Goal: Use online tool/utility: Utilize a website feature to perform a specific function

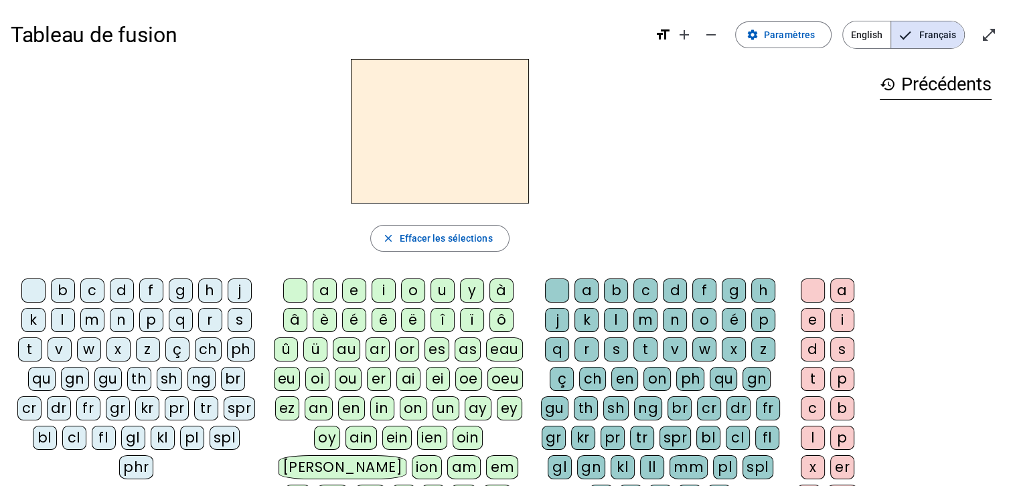
click at [25, 353] on div "t" at bounding box center [30, 349] width 24 height 24
click at [319, 286] on div "a" at bounding box center [325, 290] width 24 height 24
click at [649, 290] on div "c" at bounding box center [645, 290] width 24 height 24
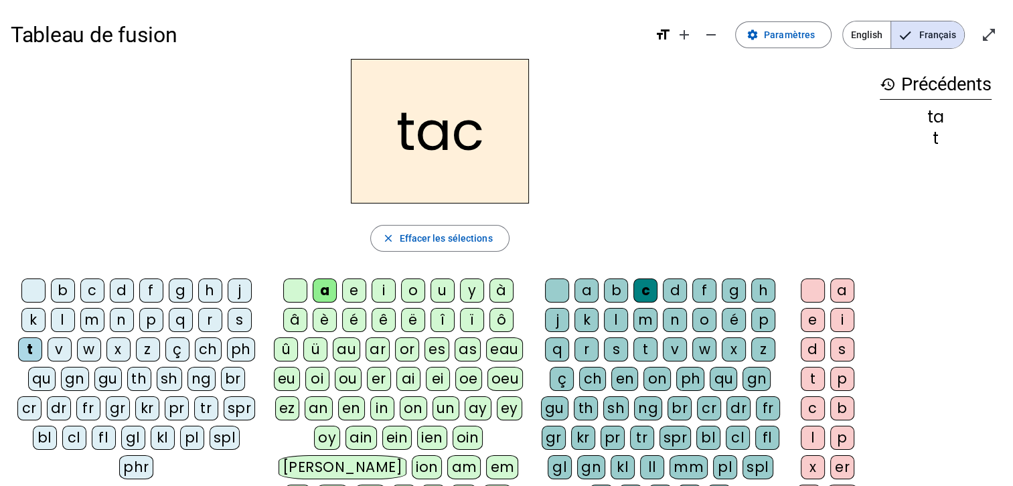
click at [557, 285] on div at bounding box center [557, 290] width 24 height 24
click at [354, 290] on div "e" at bounding box center [354, 290] width 24 height 24
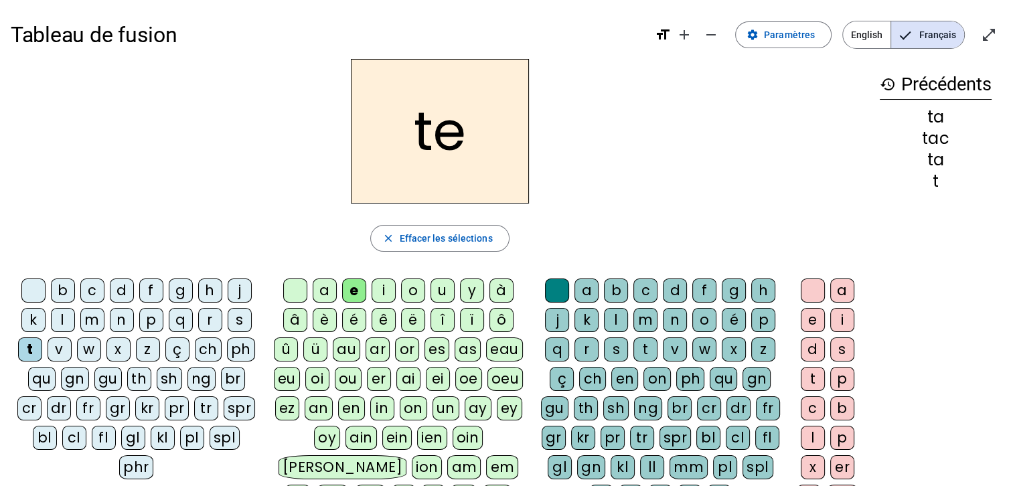
click at [236, 291] on div "j" at bounding box center [240, 290] width 24 height 24
click at [120, 286] on div "d" at bounding box center [122, 290] width 24 height 24
click at [90, 317] on div "m" at bounding box center [92, 320] width 24 height 24
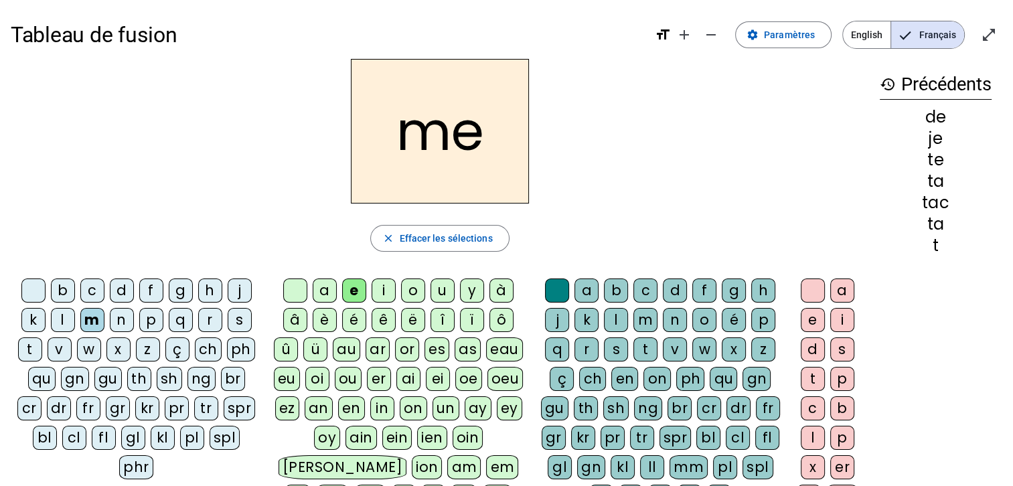
click at [322, 290] on div "a" at bounding box center [325, 290] width 24 height 24
click at [58, 327] on div "l" at bounding box center [63, 320] width 24 height 24
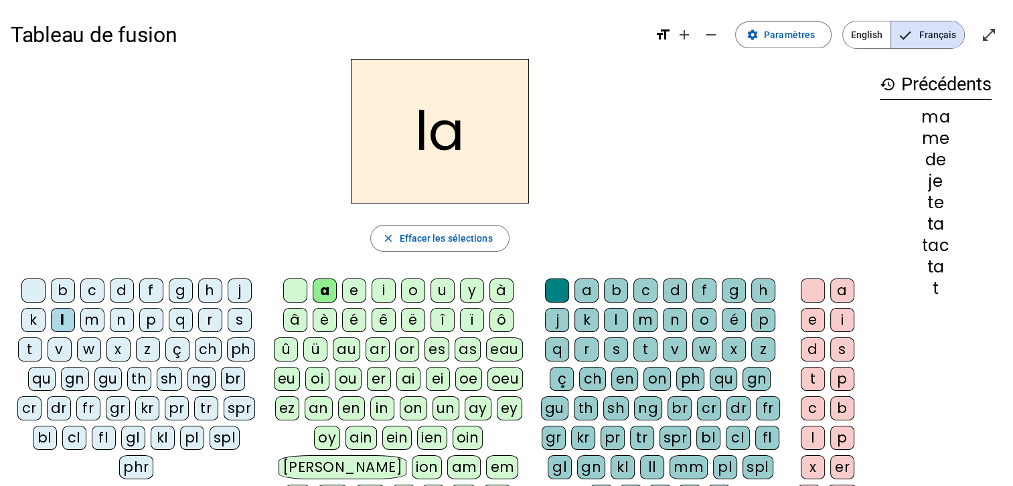
click at [645, 289] on div "c" at bounding box center [645, 290] width 24 height 24
